Goal: Information Seeking & Learning: Learn about a topic

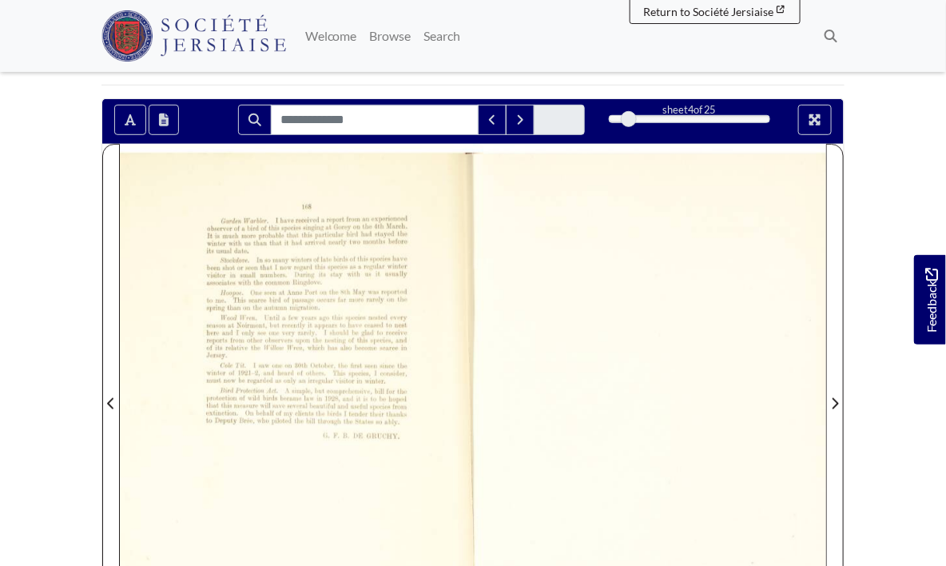
scroll to position [230, 0]
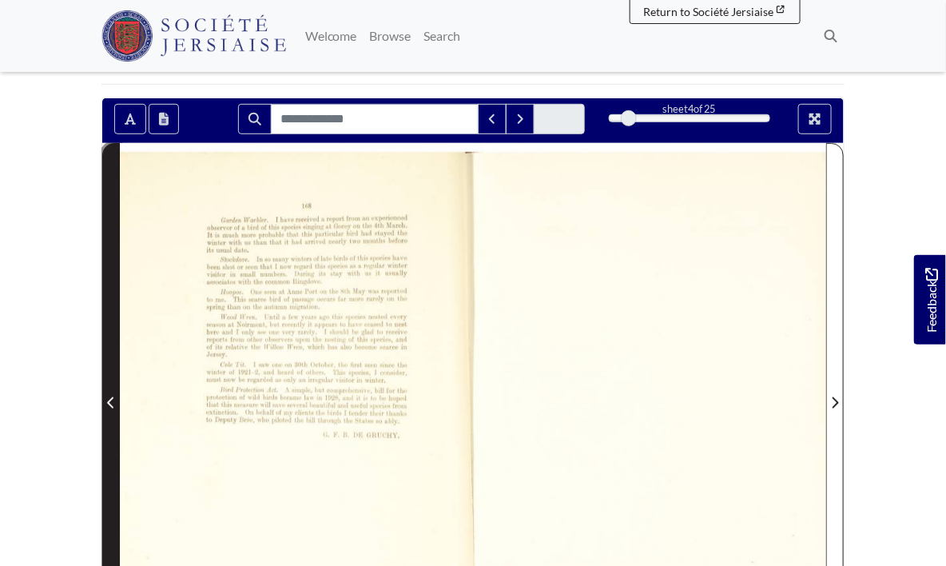
click at [105, 409] on span "Previous Page" at bounding box center [111, 402] width 16 height 19
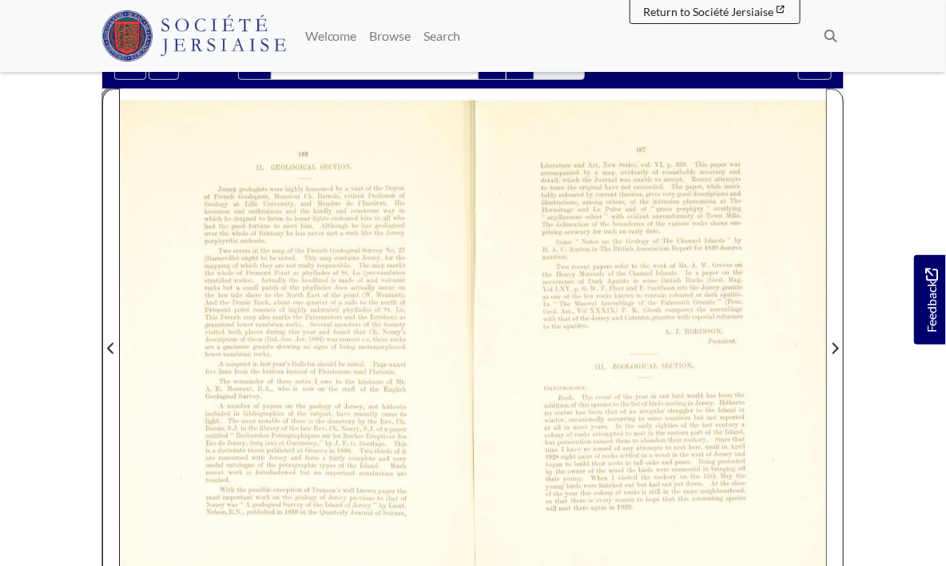
scroll to position [284, 0]
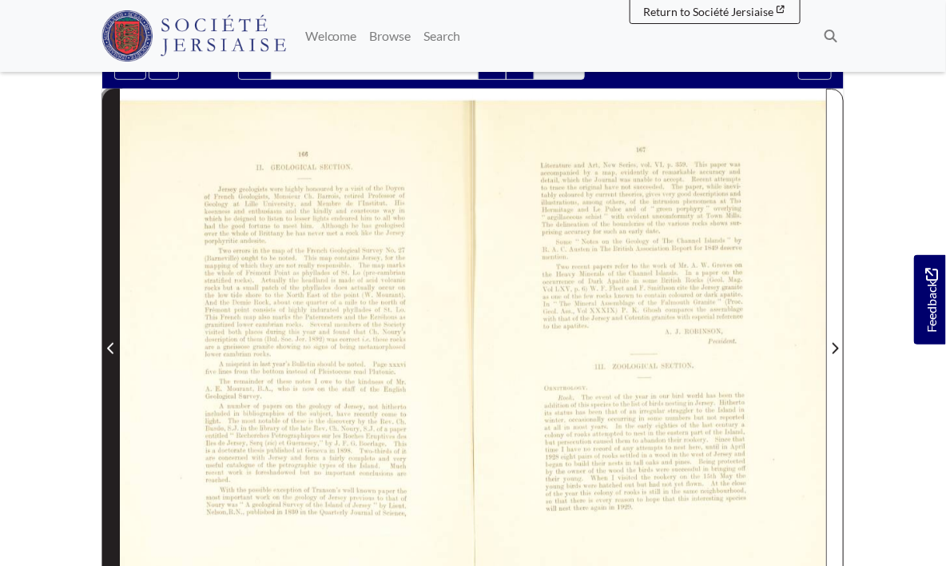
click at [115, 340] on span "Previous Page" at bounding box center [111, 348] width 16 height 19
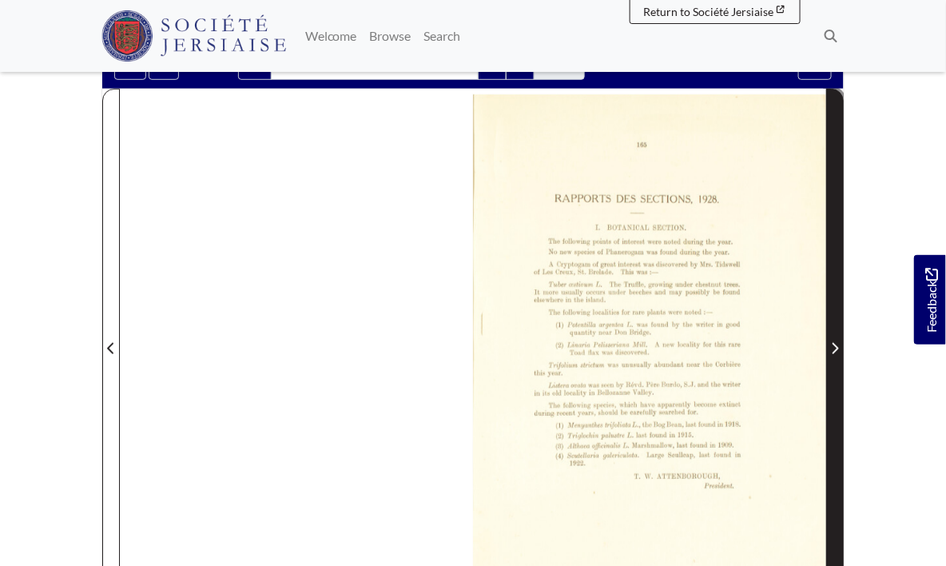
click at [831, 352] on span "Next Page" at bounding box center [835, 348] width 16 height 19
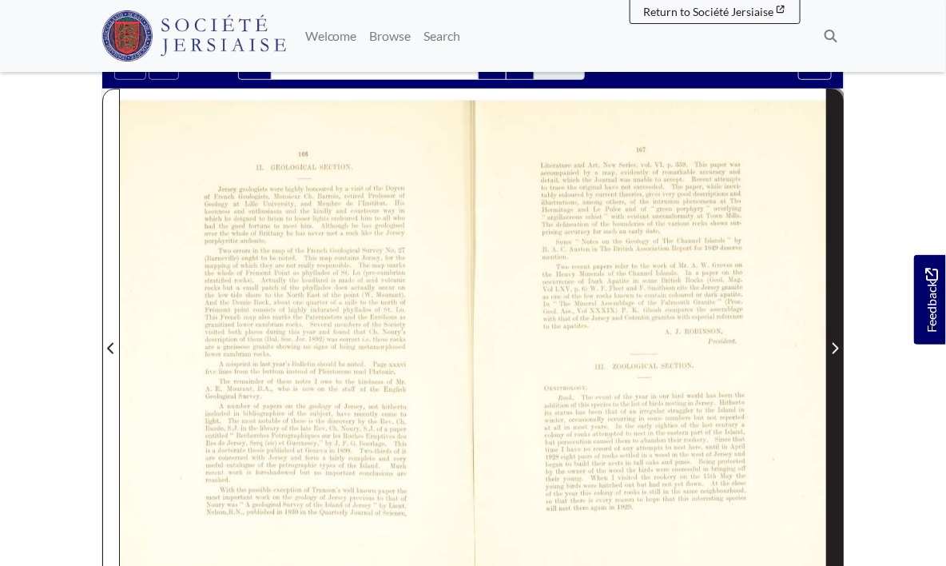
click at [831, 352] on span "Next Page" at bounding box center [835, 348] width 16 height 19
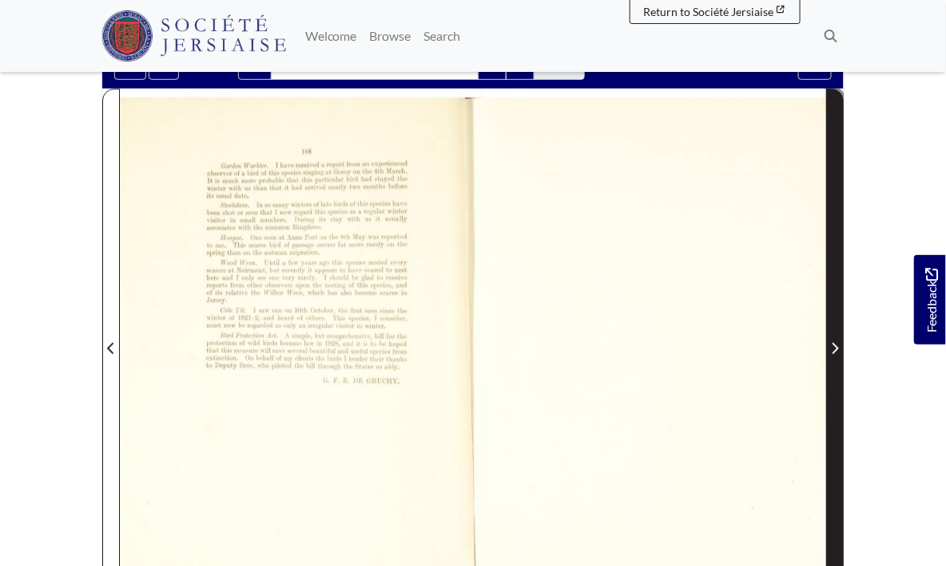
click at [831, 352] on span "Next Page" at bounding box center [835, 348] width 16 height 19
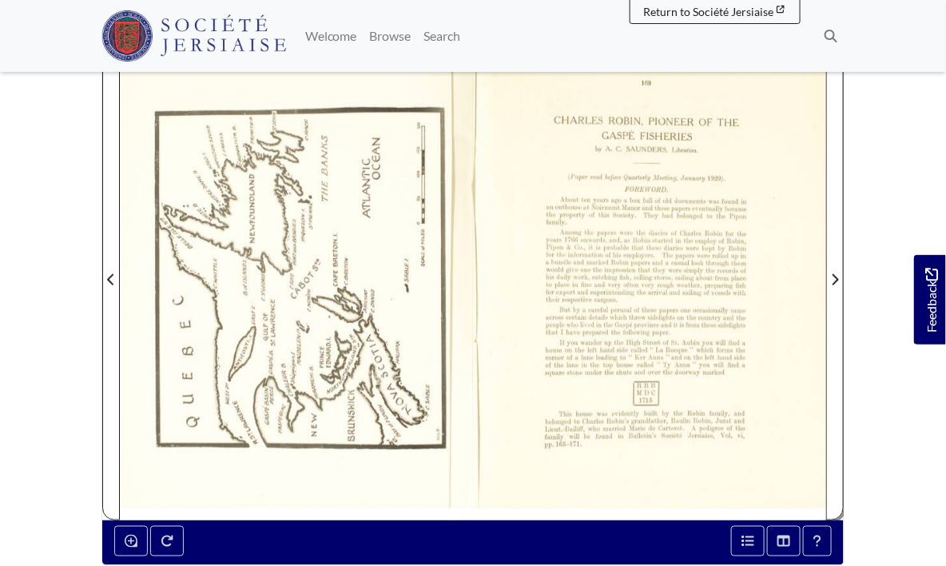
scroll to position [354, 0]
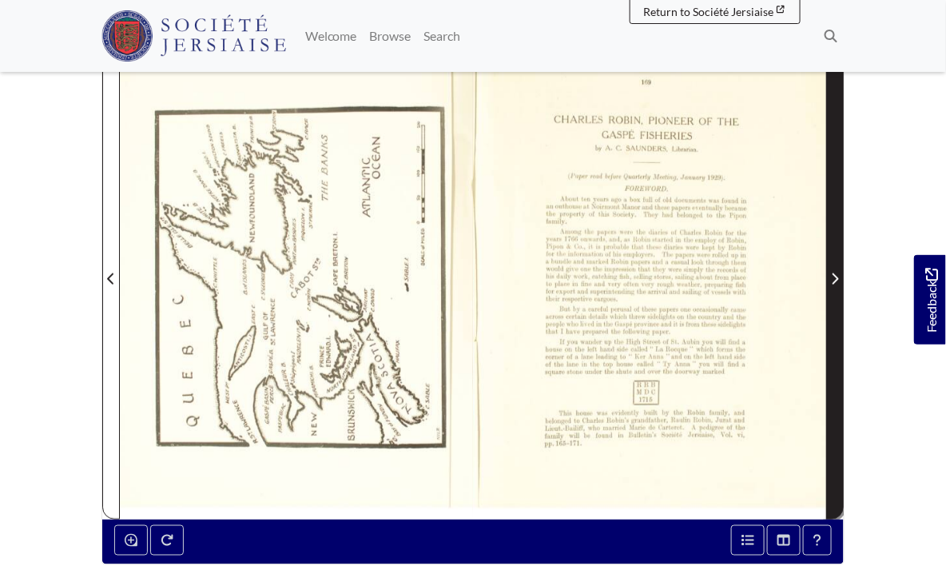
click at [840, 295] on span "Next Page" at bounding box center [835, 269] width 16 height 498
